Goal: Task Accomplishment & Management: Use online tool/utility

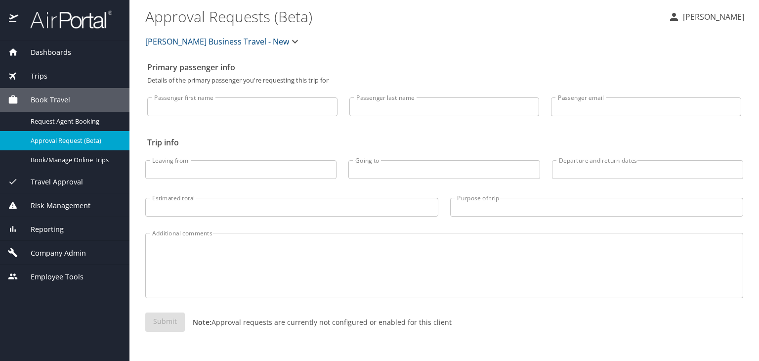
click at [43, 50] on span "Dashboards" at bounding box center [44, 52] width 53 height 11
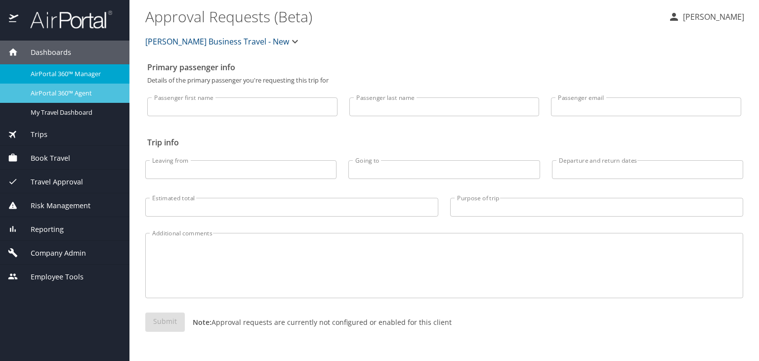
click at [70, 89] on span "AirPortal 360™ Agent" at bounding box center [74, 92] width 87 height 9
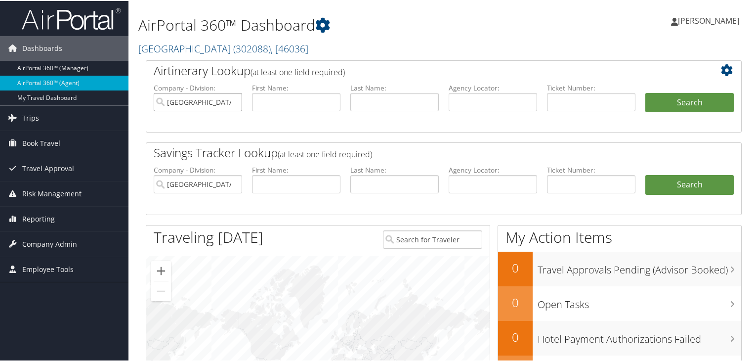
click at [232, 101] on input "[GEOGRAPHIC_DATA]" at bounding box center [198, 101] width 88 height 18
click at [235, 186] on input "[GEOGRAPHIC_DATA]" at bounding box center [198, 183] width 88 height 18
click at [234, 182] on input "[GEOGRAPHIC_DATA]" at bounding box center [198, 183] width 88 height 18
click at [467, 103] on input "text" at bounding box center [492, 101] width 88 height 18
paste input "D9LJYZ"
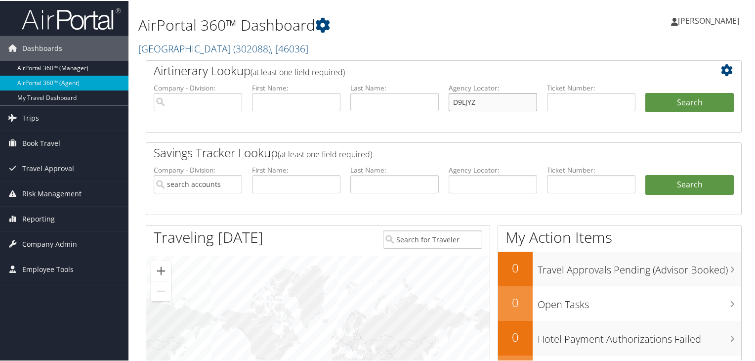
type input "D9LJYZ"
click at [645, 92] on button "Search" at bounding box center [689, 102] width 88 height 20
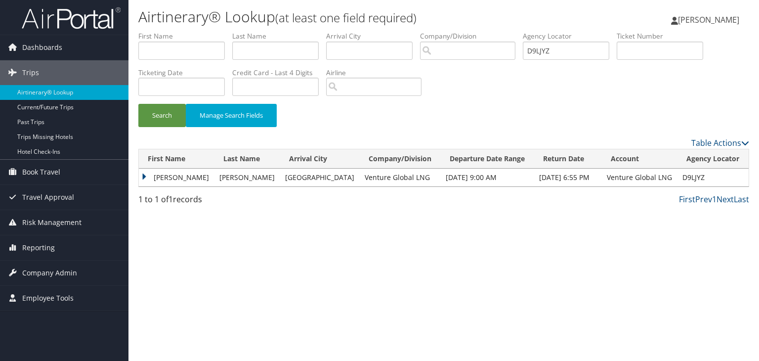
click at [149, 175] on td "FABIO" at bounding box center [177, 177] width 76 height 18
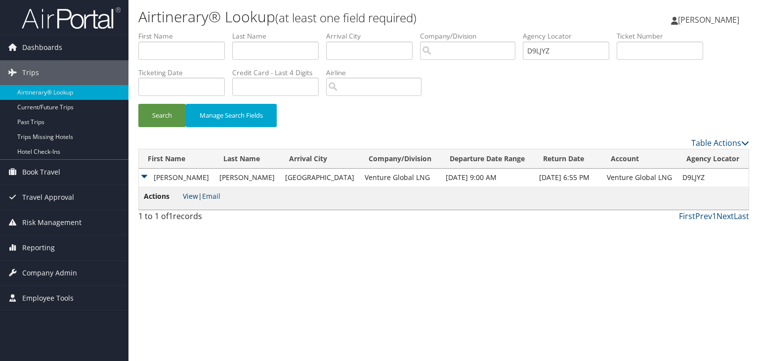
click at [190, 194] on link "View" at bounding box center [190, 195] width 15 height 9
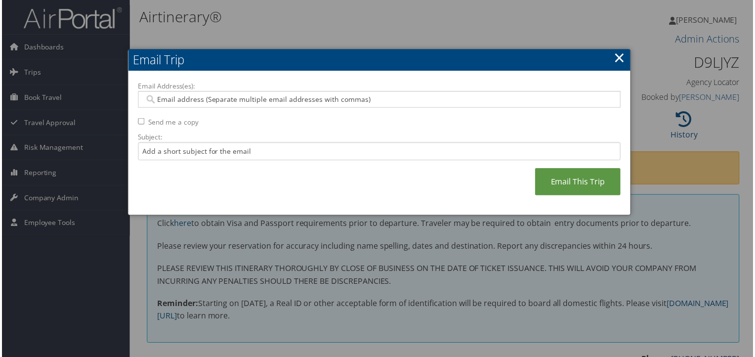
click at [618, 54] on link "×" at bounding box center [620, 58] width 11 height 20
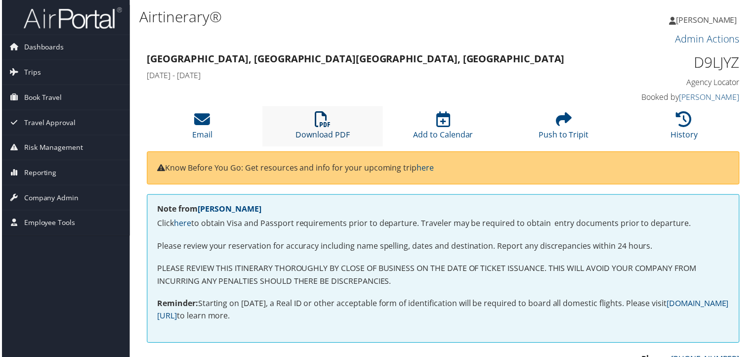
click at [315, 124] on icon at bounding box center [323, 120] width 16 height 16
